Goal: Information Seeking & Learning: Learn about a topic

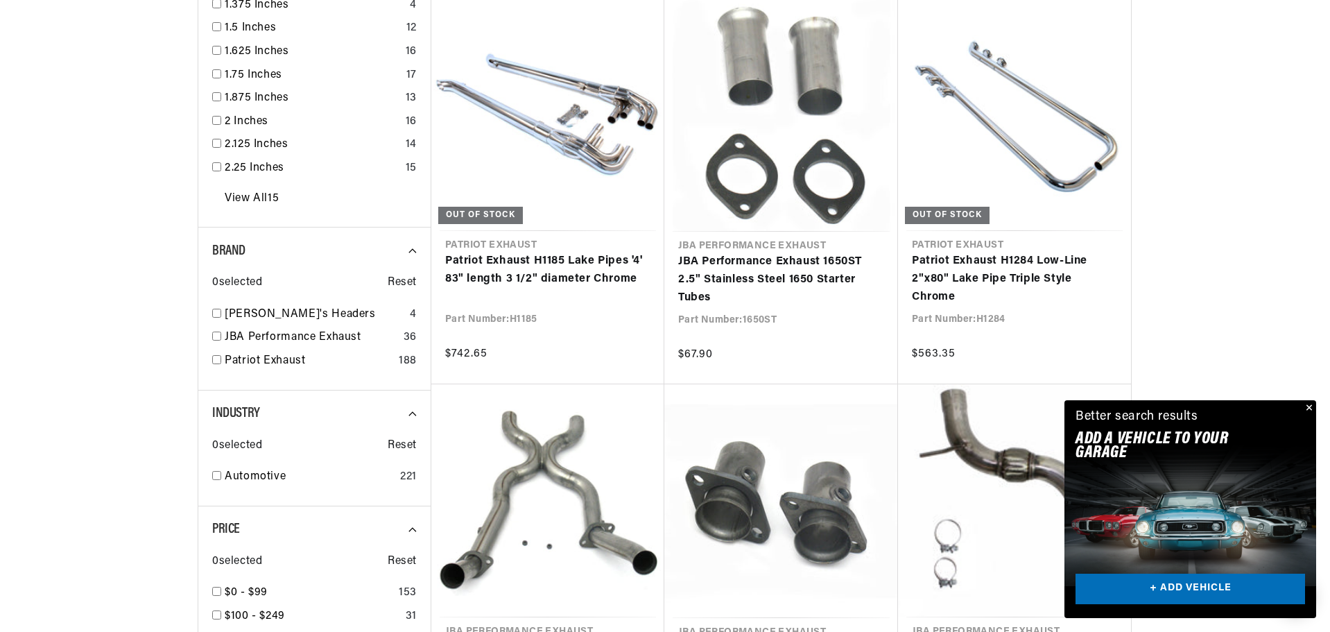
scroll to position [1457, 0]
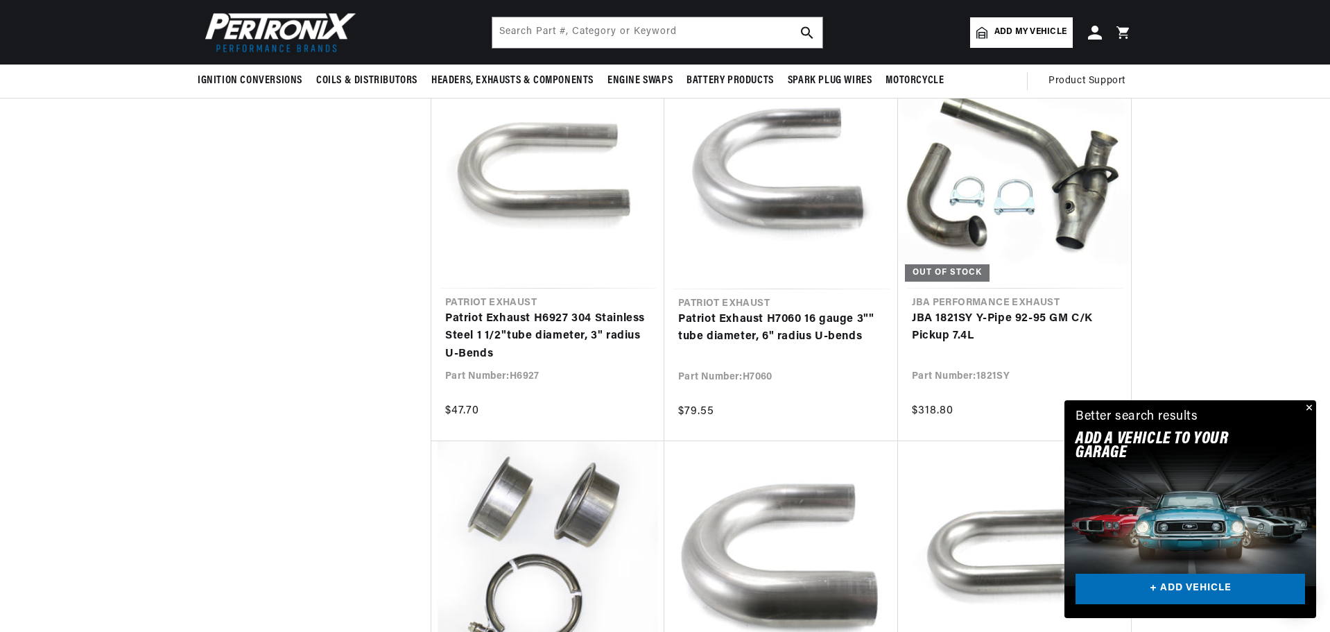
scroll to position [2775, 0]
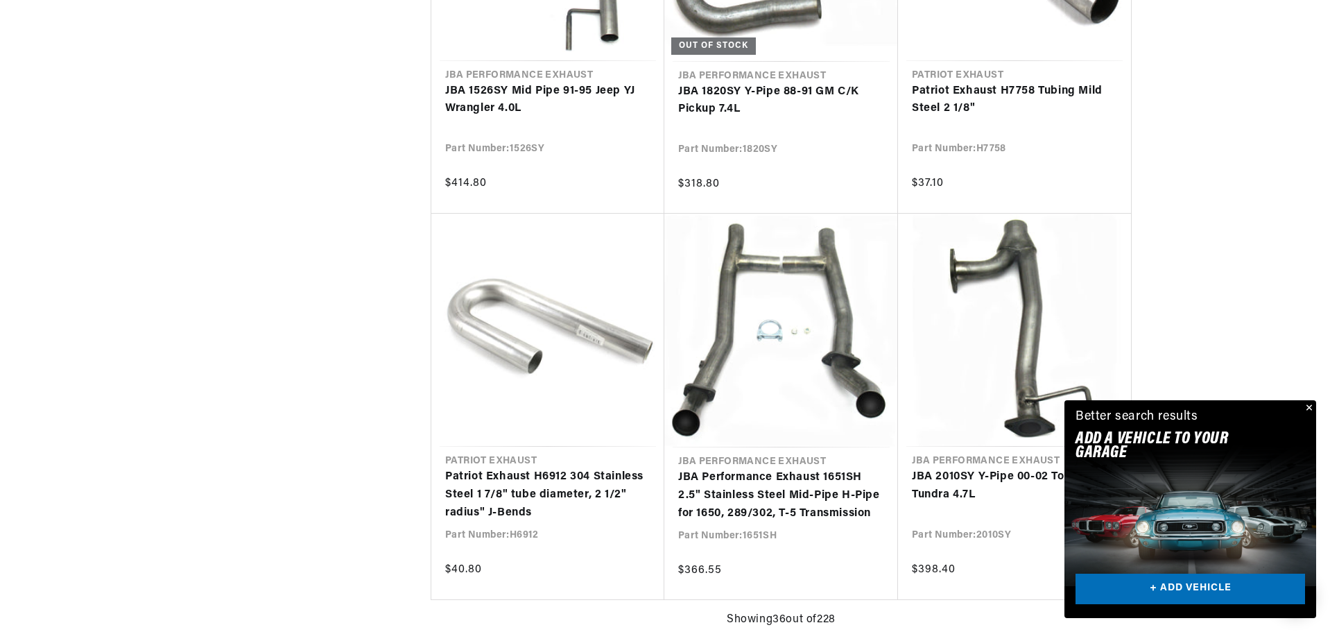
scroll to position [0, 420]
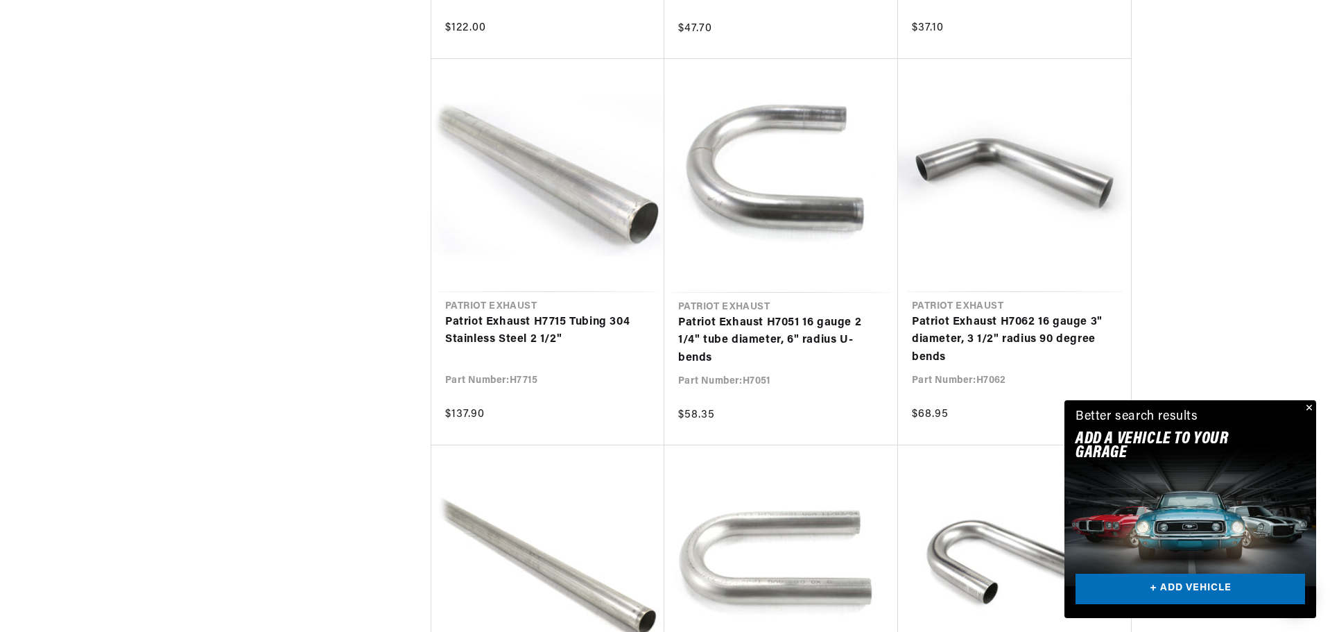
click at [1311, 407] on button "Close" at bounding box center [1308, 408] width 17 height 17
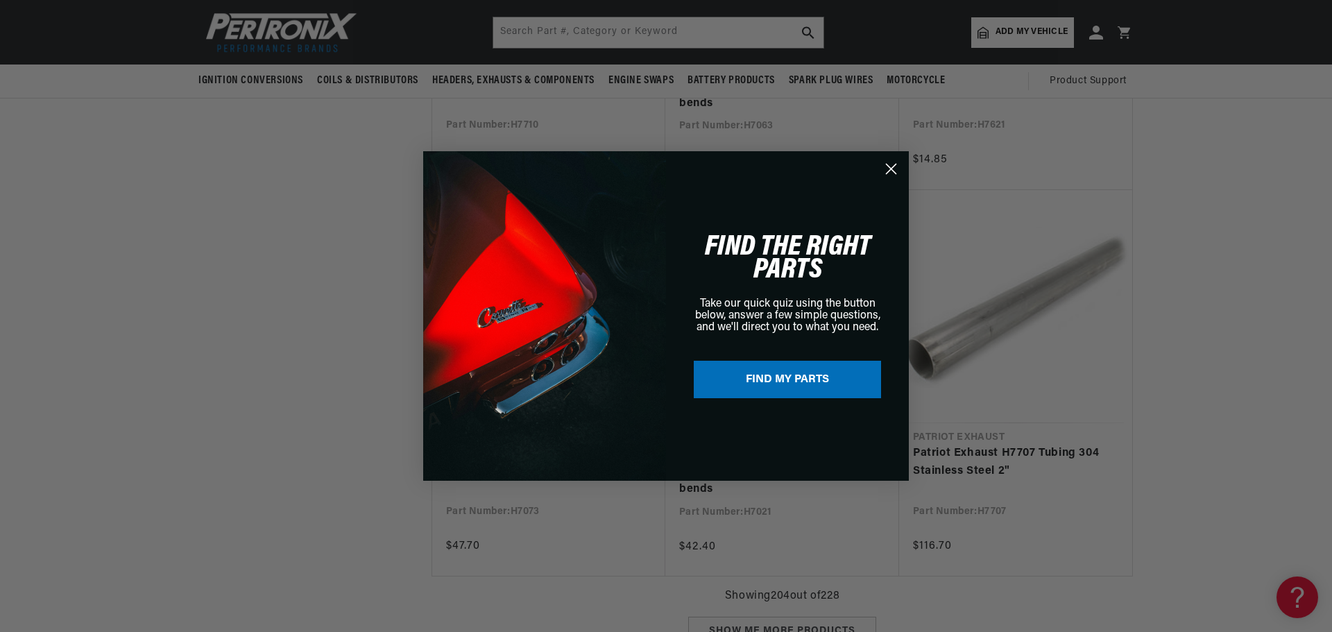
drag, startPoint x: 888, startPoint y: 169, endPoint x: 866, endPoint y: 174, distance: 22.0
click at [886, 169] on circle "Close dialog" at bounding box center [891, 168] width 23 height 23
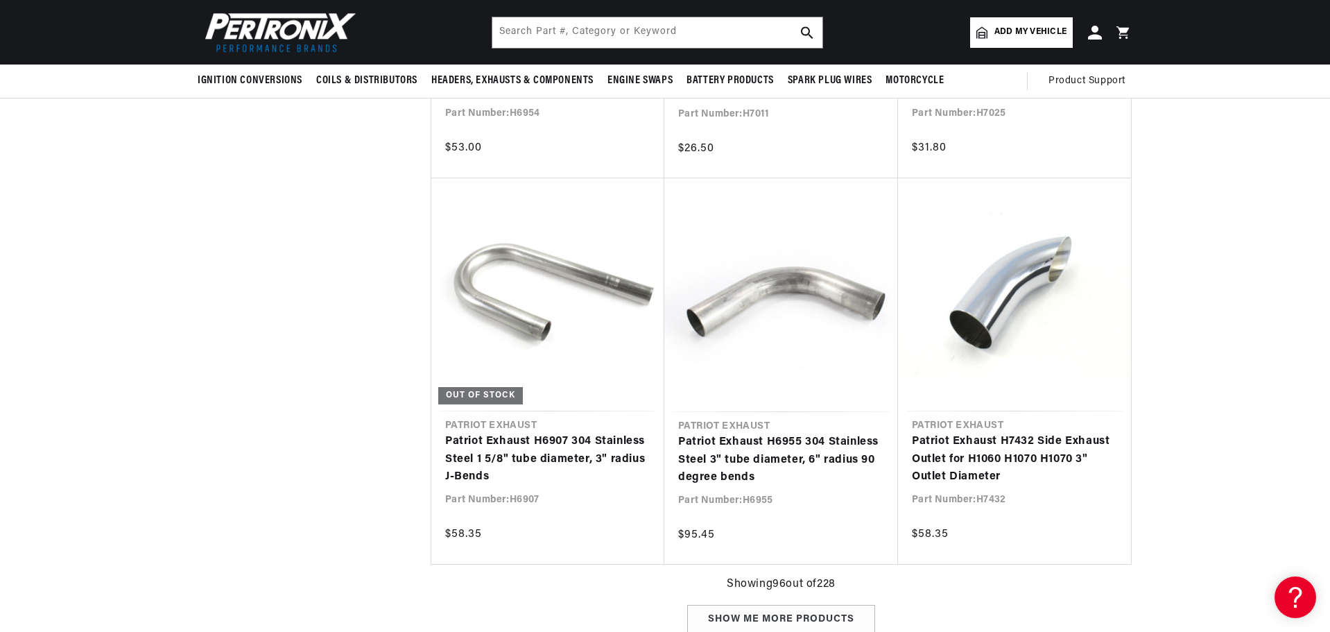
scroll to position [13859, 0]
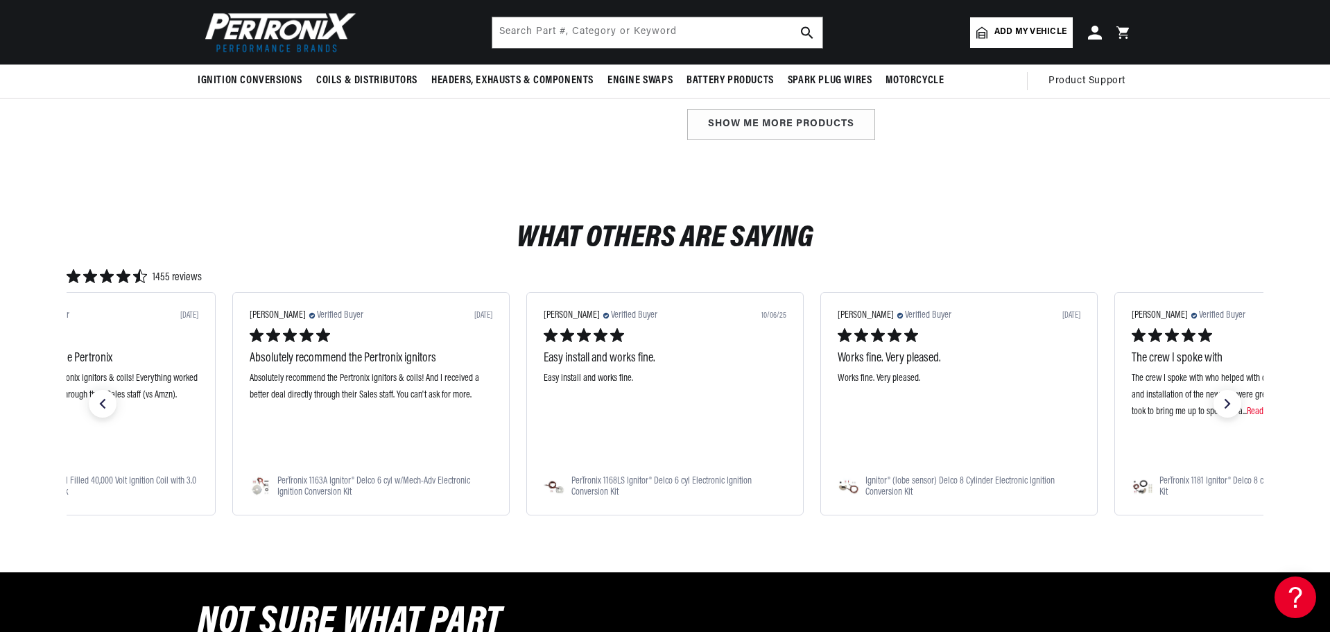
scroll to position [0, 216]
